Goal: Ask a question: Seek information or help from site administrators or community

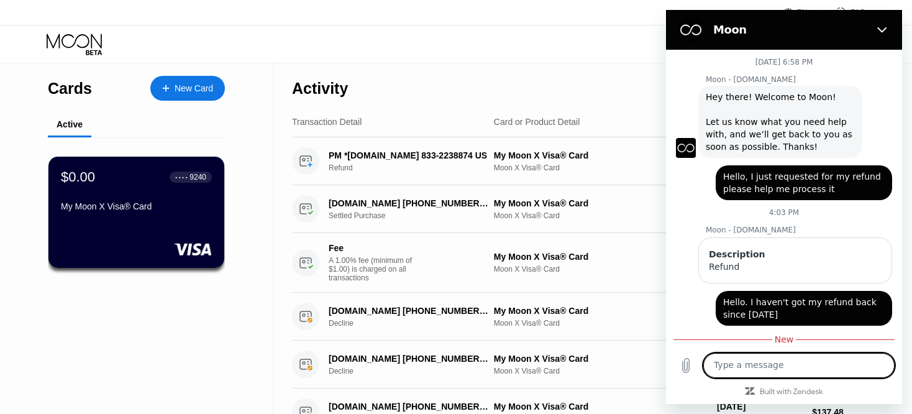
scroll to position [348, 0]
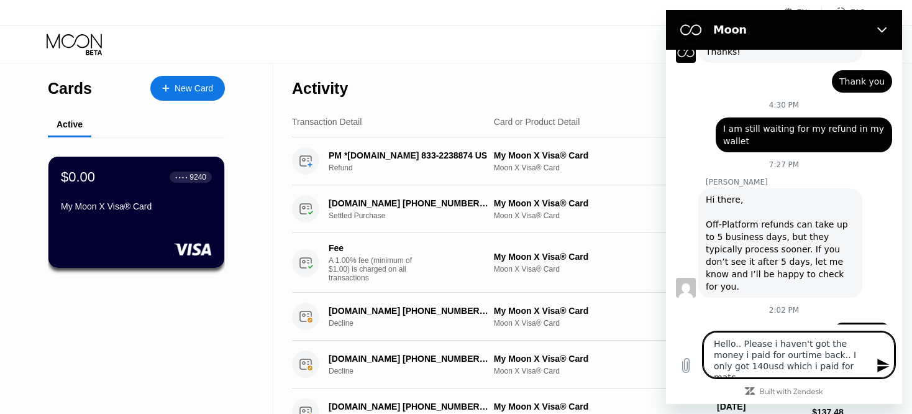
type textarea "Hello.. Please i haven't got the money i paid for ourtime back.. I only got 140…"
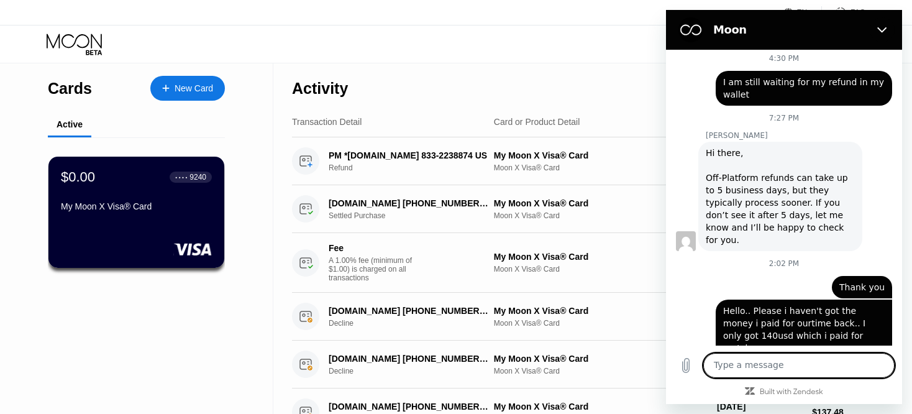
scroll to position [398, 0]
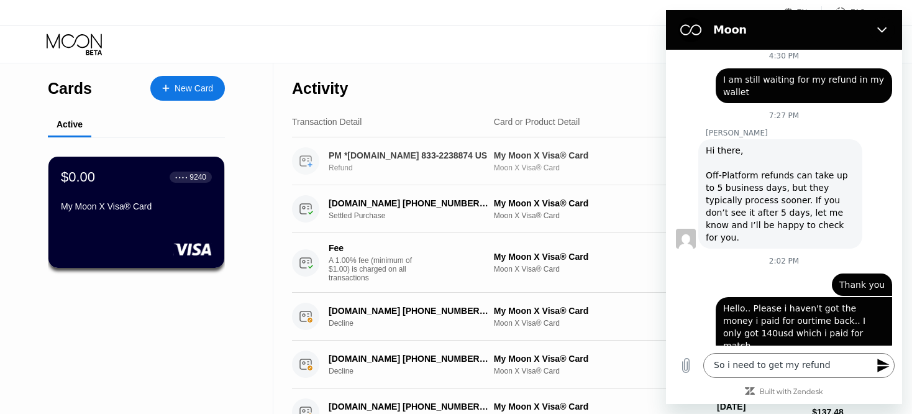
click at [421, 151] on div "PM *[DOMAIN_NAME] 833-2238874 US" at bounding box center [409, 155] width 160 height 10
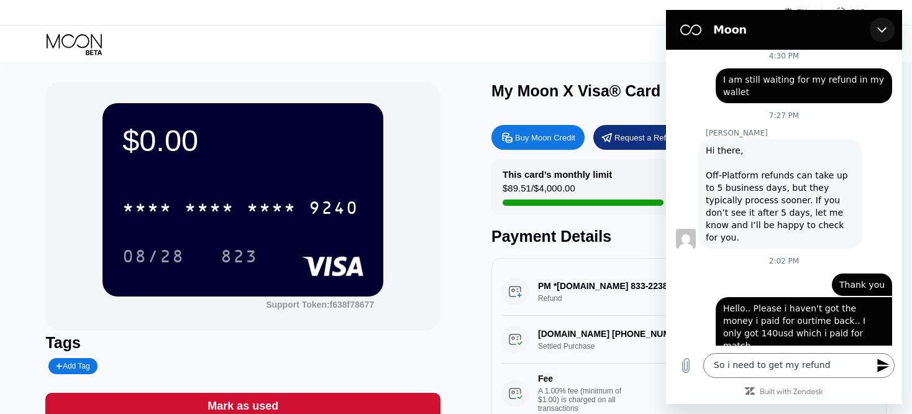
click at [883, 25] on icon "Close" at bounding box center [882, 30] width 10 height 10
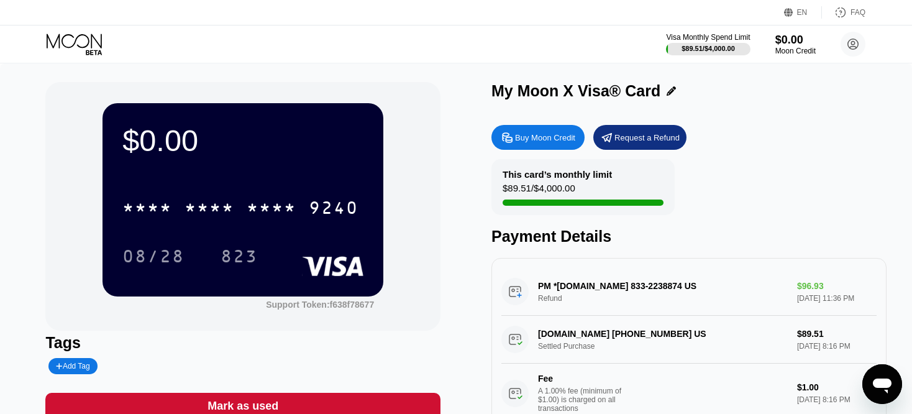
drag, startPoint x: 504, startPoint y: 271, endPoint x: 684, endPoint y: 303, distance: 183.0
click at [684, 303] on div "PM *[DOMAIN_NAME] 833-2238874 US Refund $96.93 [DATE] 11:36 PM [DOMAIN_NAME] [P…" at bounding box center [688, 366] width 395 height 217
drag, startPoint x: 839, startPoint y: 288, endPoint x: 521, endPoint y: 278, distance: 318.2
click at [521, 278] on div "PM *[DOMAIN_NAME] 833-2238874 US Refund $96.93 [DATE] 11:36 PM" at bounding box center [688, 292] width 375 height 48
drag, startPoint x: 527, startPoint y: 291, endPoint x: 710, endPoint y: 291, distance: 182.6
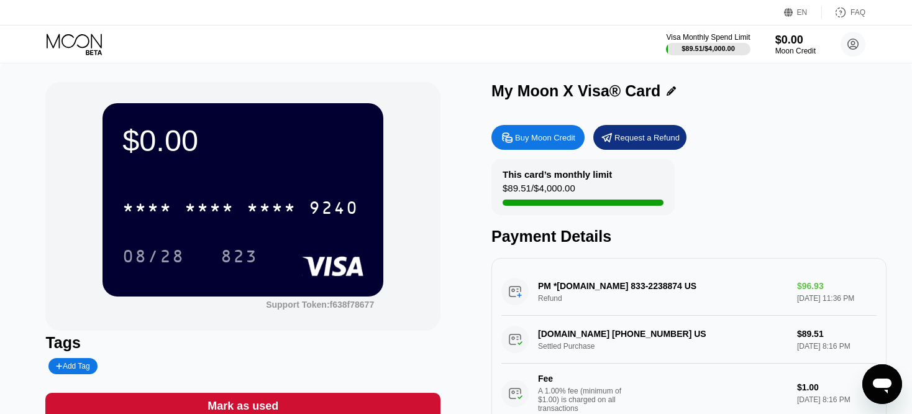
click at [710, 291] on div "PM *[DOMAIN_NAME] 833-2238874 US Refund $96.93 [DATE] 11:36 PM" at bounding box center [688, 292] width 375 height 48
click at [696, 291] on div "PM *[DOMAIN_NAME] 833-2238874 US Refund $96.93 [DATE] 11:36 PM" at bounding box center [688, 292] width 375 height 48
click at [881, 381] on icon "Open messaging window" at bounding box center [882, 385] width 19 height 15
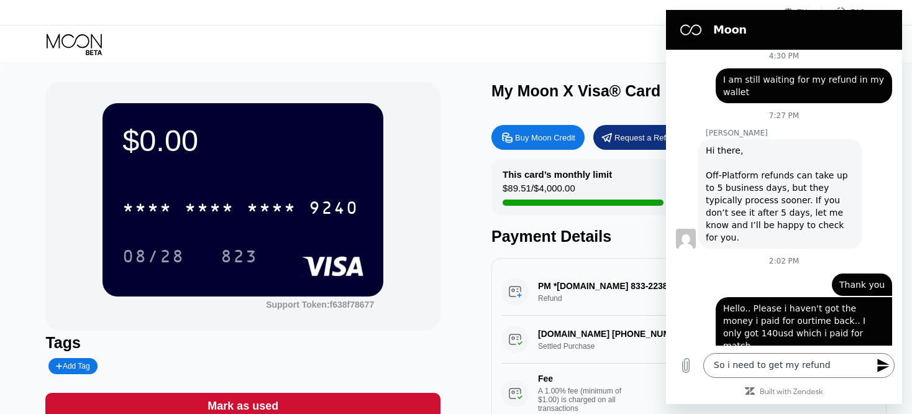
scroll to position [378, 0]
click at [880, 28] on icon "Close" at bounding box center [882, 30] width 10 height 10
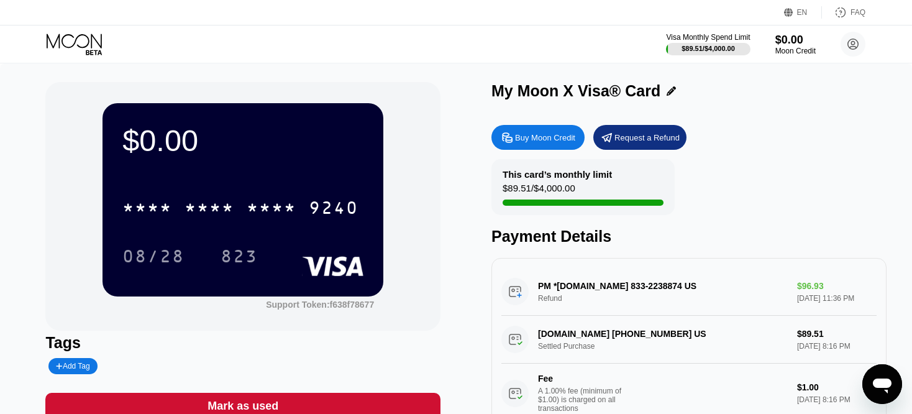
click at [885, 389] on icon "Open messaging window" at bounding box center [882, 385] width 19 height 15
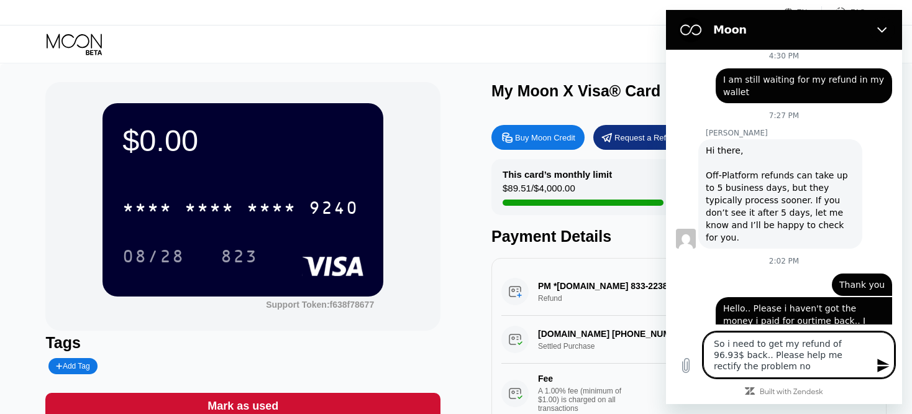
type textarea "So i need to get my refund of 96.93$ back.. Please help me rectify the problem …"
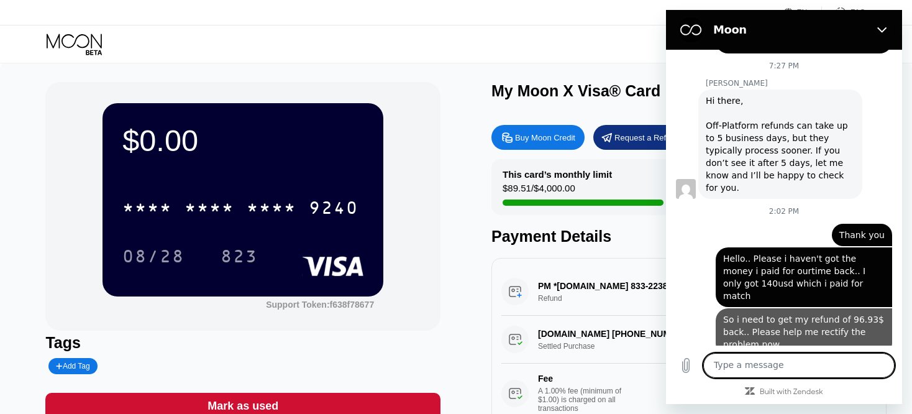
scroll to position [426, 0]
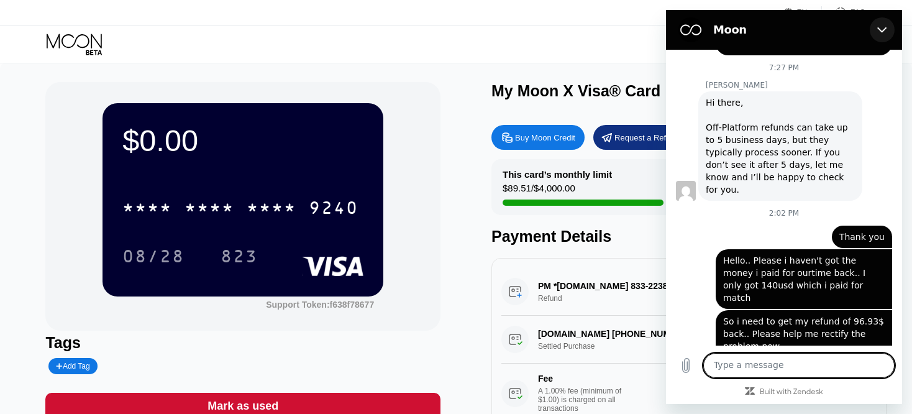
click at [883, 30] on icon "Close" at bounding box center [881, 30] width 9 height 6
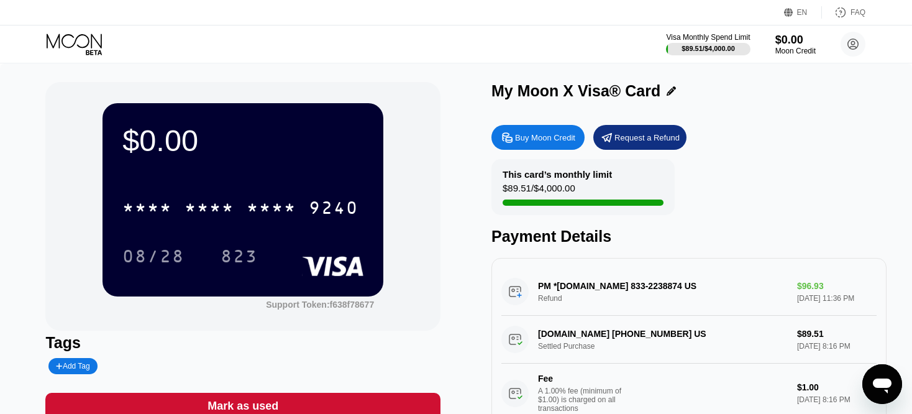
scroll to position [427, 0]
click at [884, 385] on icon "Open messaging window" at bounding box center [882, 385] width 19 height 15
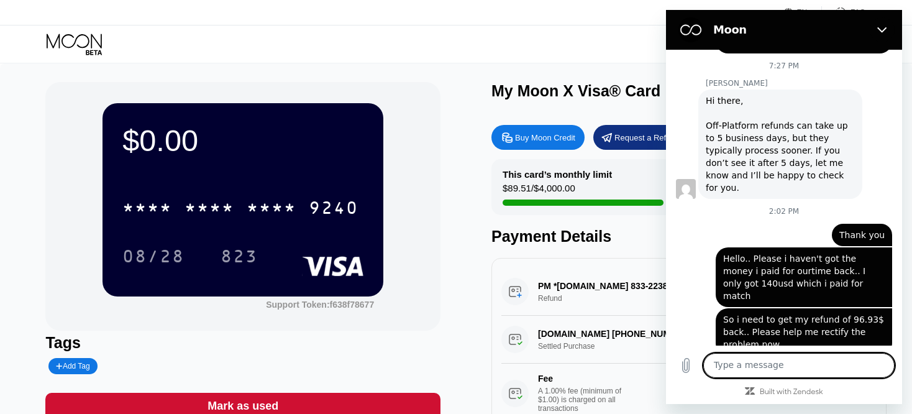
scroll to position [426, 0]
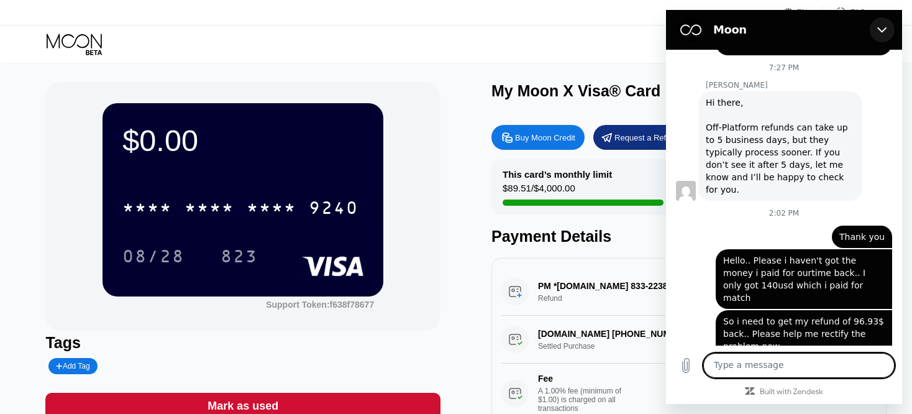
click at [878, 34] on icon "Close" at bounding box center [882, 30] width 10 height 10
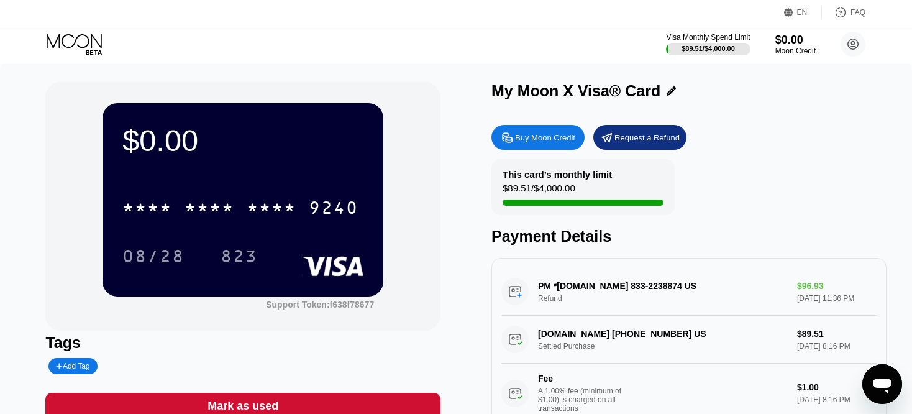
scroll to position [427, 0]
click at [817, 177] on div "This card’s monthly limit $89.51 / $4,000.00 Payment Details" at bounding box center [688, 202] width 395 height 86
